Goal: Task Accomplishment & Management: Use online tool/utility

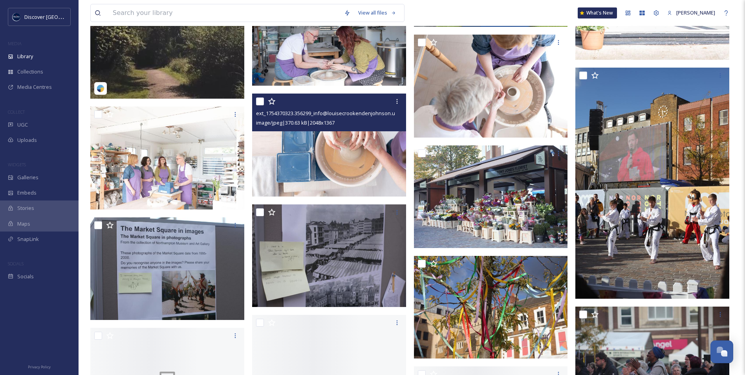
scroll to position [589, 0]
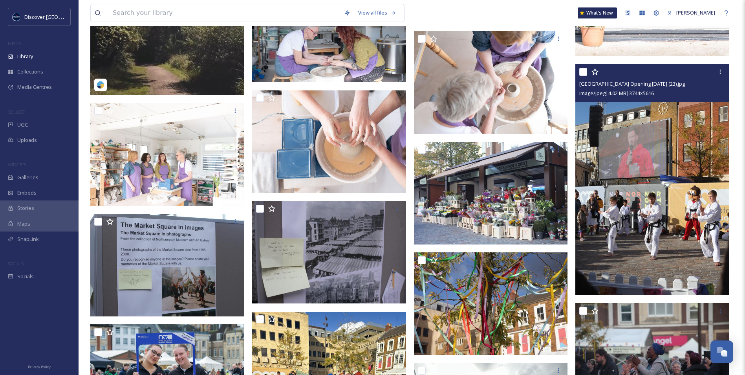
click at [653, 167] on img at bounding box center [652, 179] width 154 height 231
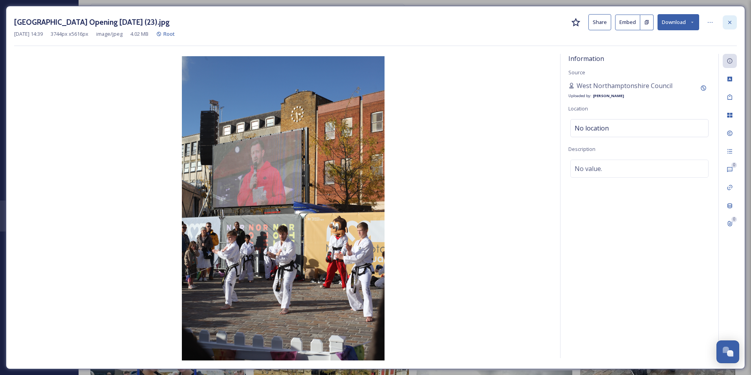
click at [735, 25] on div at bounding box center [730, 22] width 14 height 14
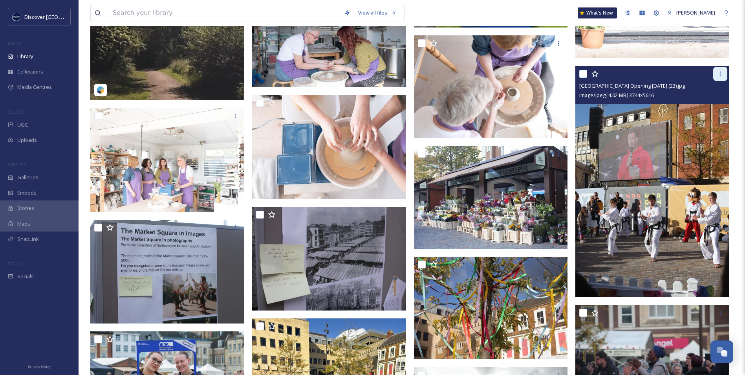
click at [720, 71] on icon at bounding box center [720, 74] width 6 height 6
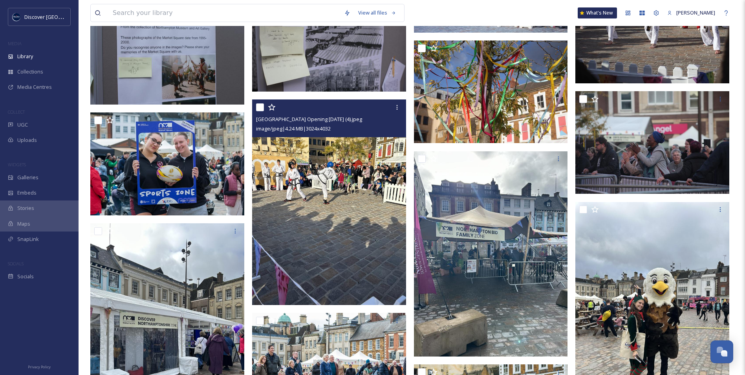
scroll to position [785, 0]
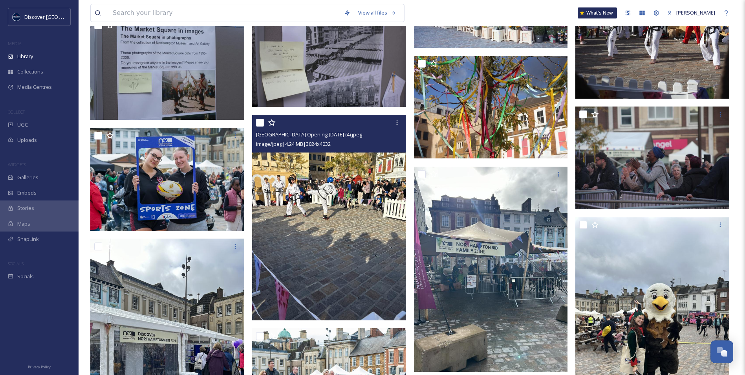
click at [262, 125] on input "checkbox" at bounding box center [260, 123] width 8 height 8
checkbox input "true"
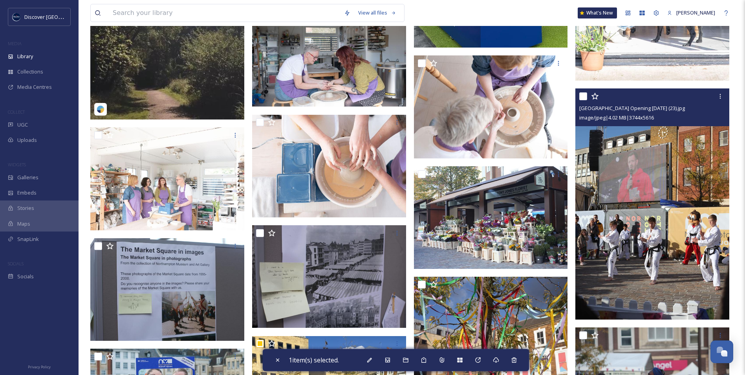
scroll to position [550, 0]
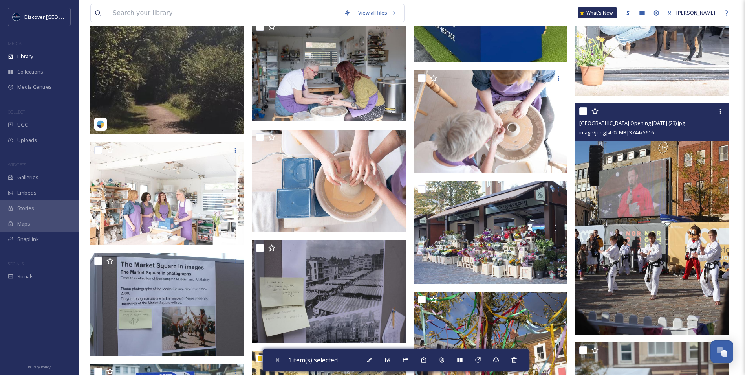
click at [585, 112] on input "checkbox" at bounding box center [583, 111] width 8 height 8
checkbox input "true"
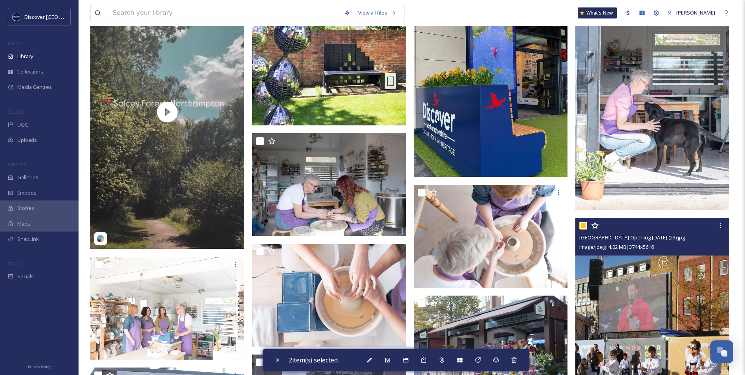
scroll to position [432, 0]
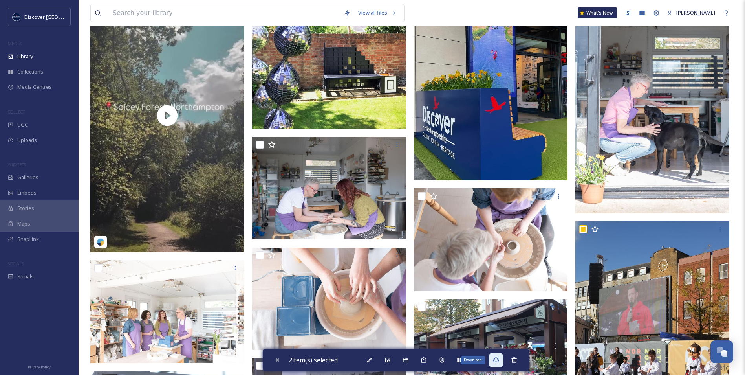
click at [499, 358] on icon at bounding box center [496, 359] width 6 height 5
